Goal: Consume media (video, audio)

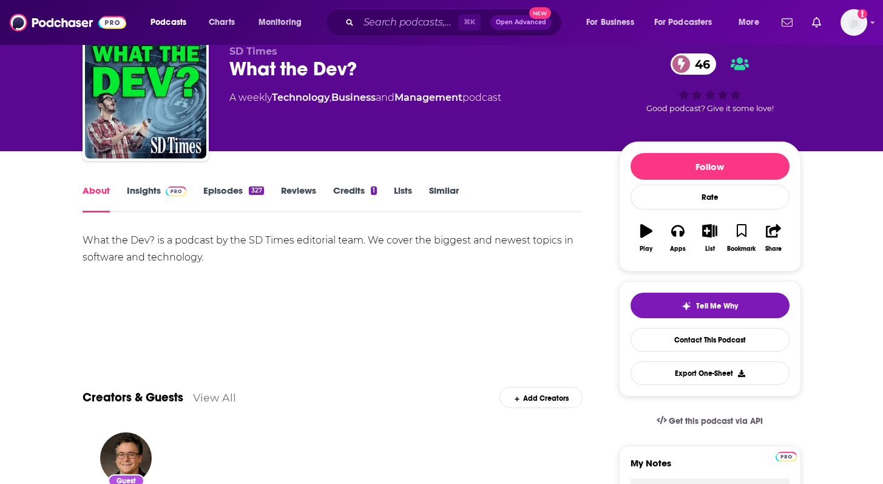
scroll to position [46, 0]
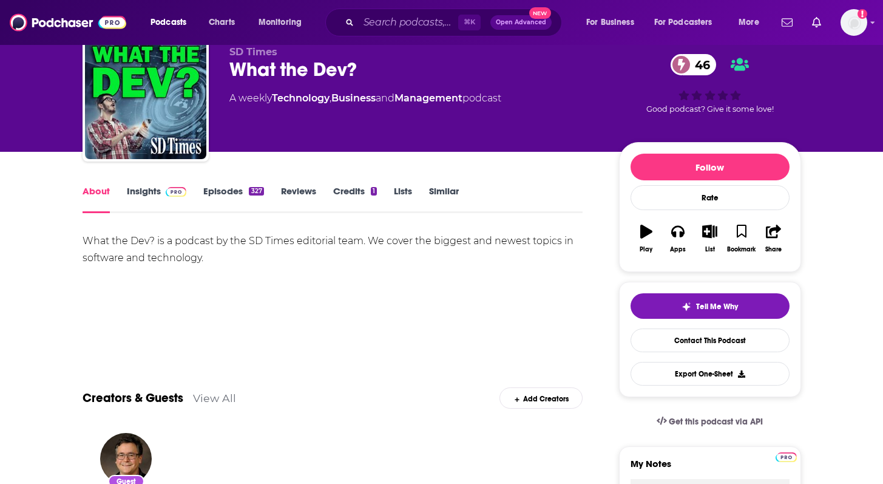
click at [220, 187] on link "Episodes 327" at bounding box center [233, 199] width 60 height 28
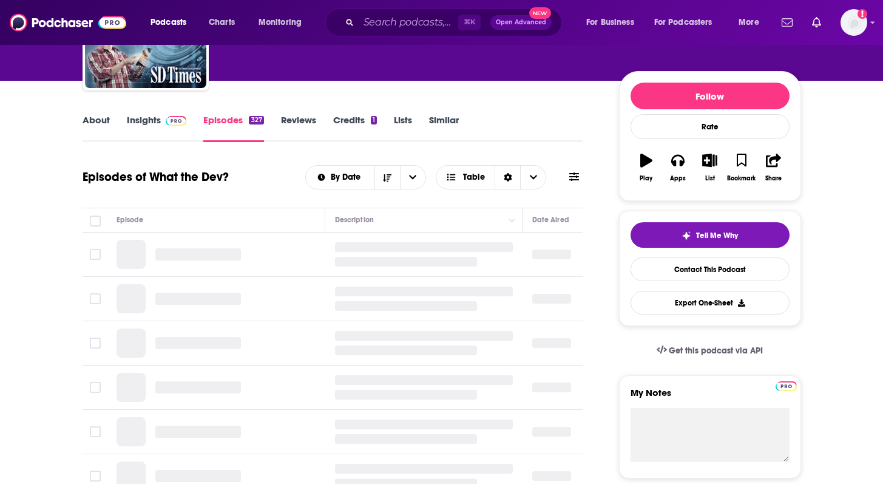
scroll to position [127, 0]
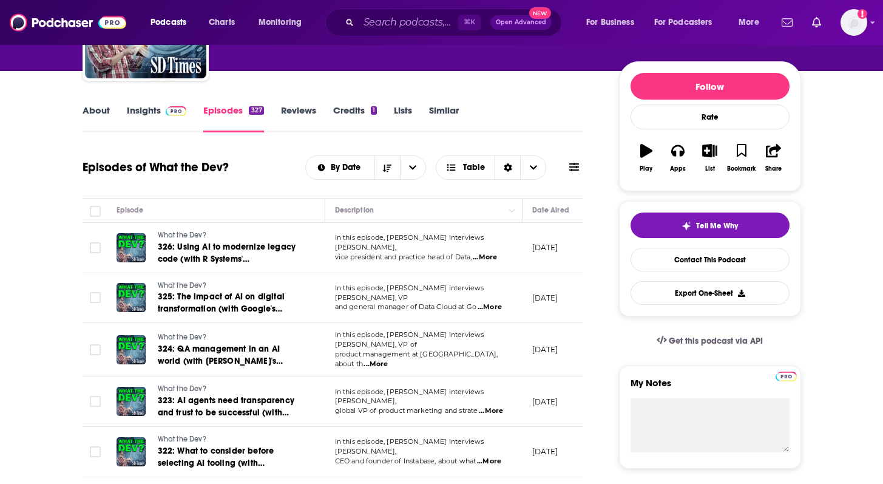
click at [492, 253] on span "...More" at bounding box center [485, 257] width 24 height 10
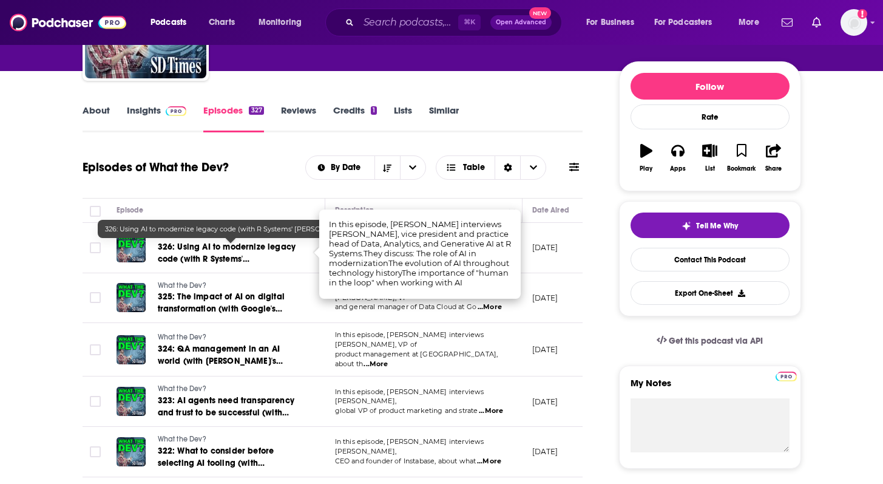
click at [168, 246] on span "326: Using AI to modernize legacy code (with R Systems' [PERSON_NAME])" at bounding box center [227, 259] width 138 height 35
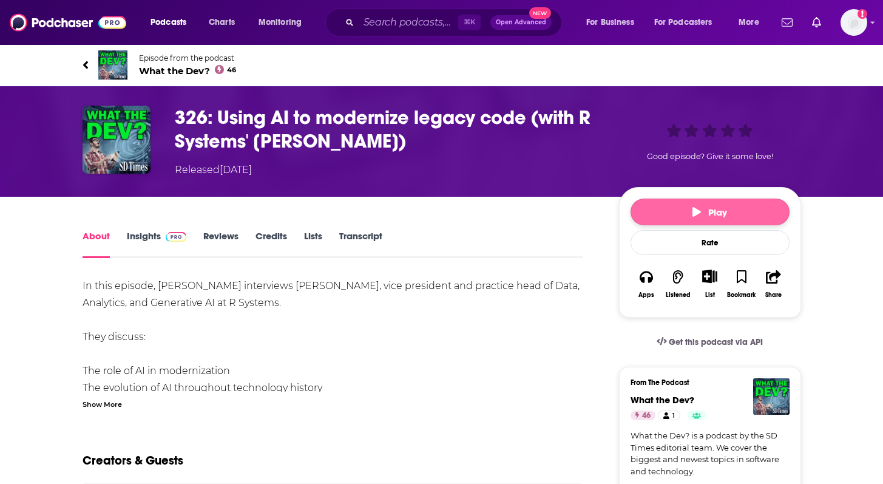
click at [706, 208] on span "Play" at bounding box center [709, 212] width 35 height 12
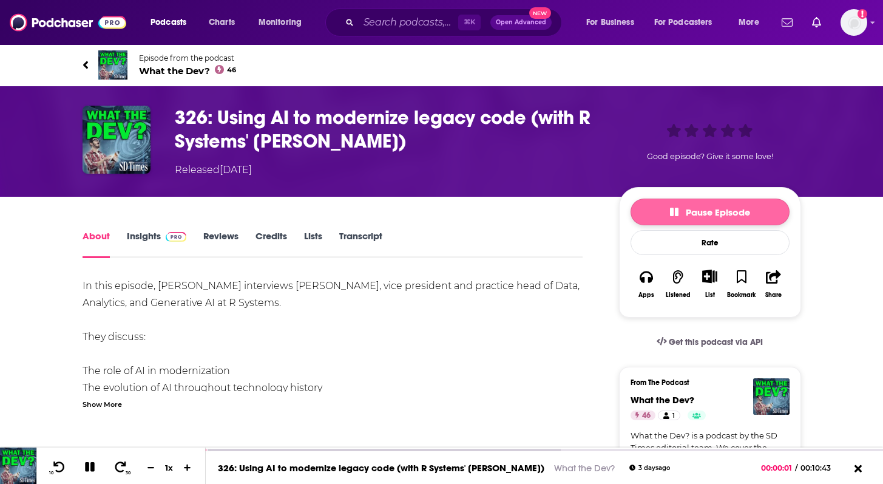
click at [717, 208] on span "Pause Episode" at bounding box center [710, 212] width 80 height 12
